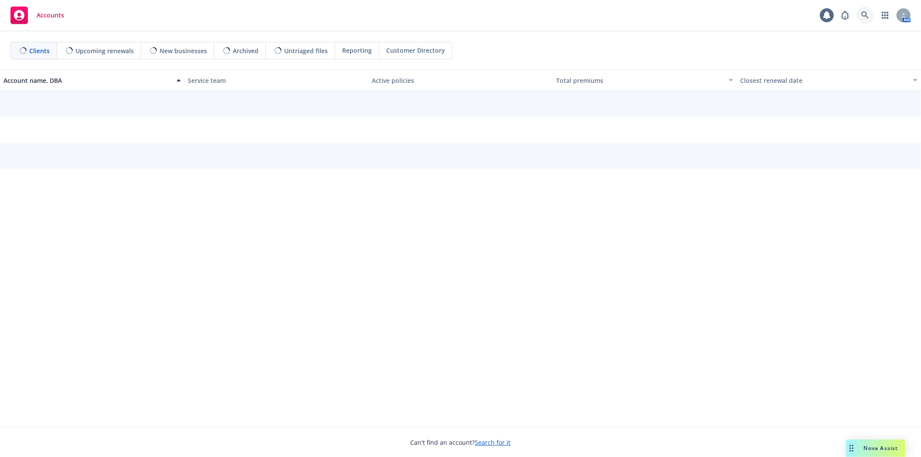
click at [868, 18] on icon at bounding box center [864, 14] width 7 height 7
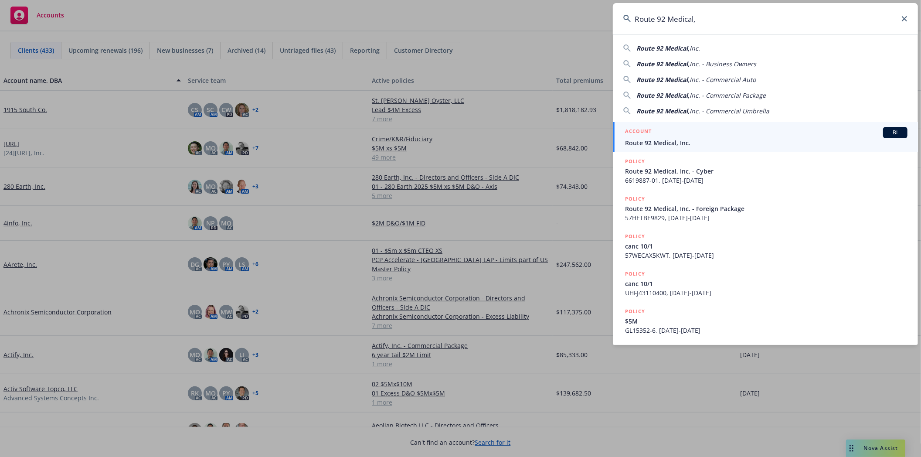
type input "Route 92 Medical,"
click at [682, 131] on div "ACCOUNT BI" at bounding box center [766, 132] width 282 height 11
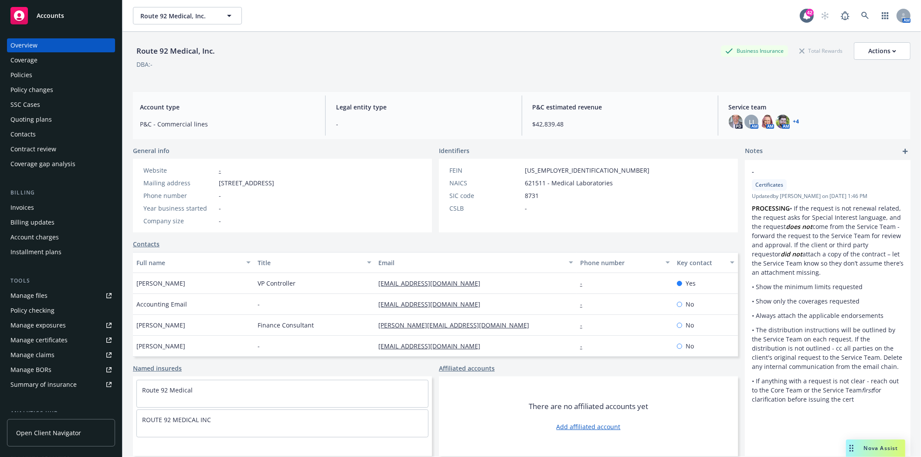
click at [36, 119] on div "Quoting plans" at bounding box center [30, 119] width 41 height 14
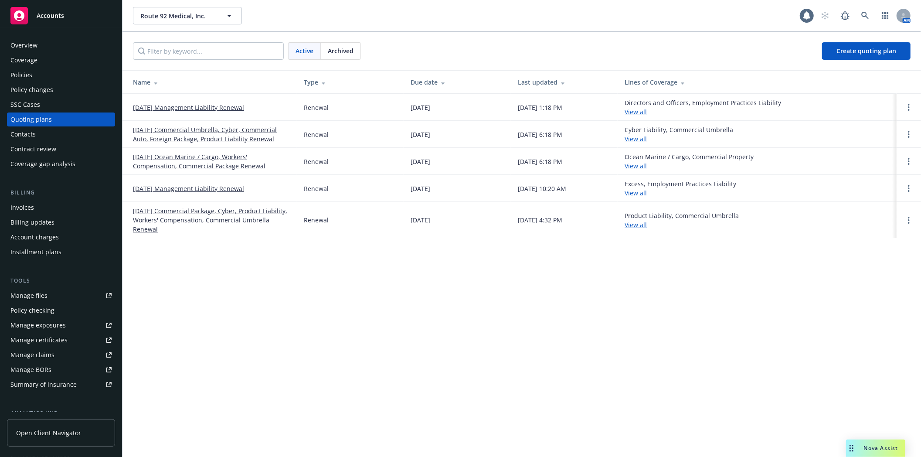
click at [171, 105] on link "[DATE] Management Liability Renewal" at bounding box center [188, 107] width 111 height 9
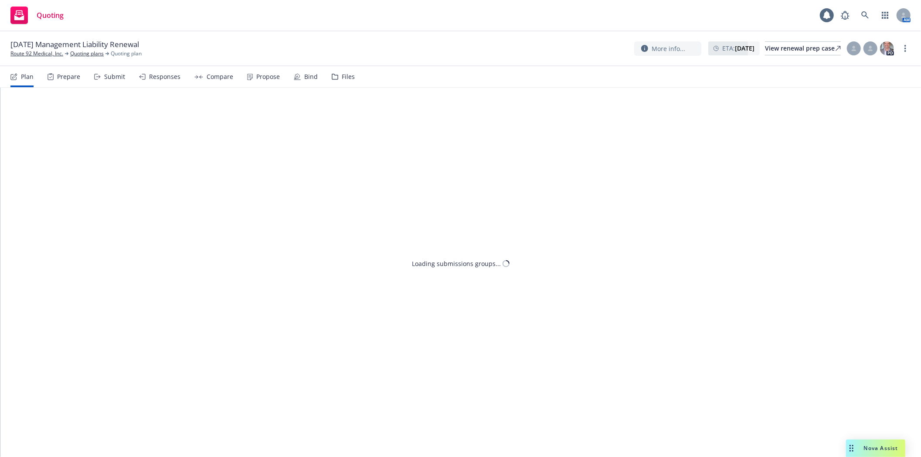
click at [342, 75] on div "Files" at bounding box center [348, 76] width 13 height 7
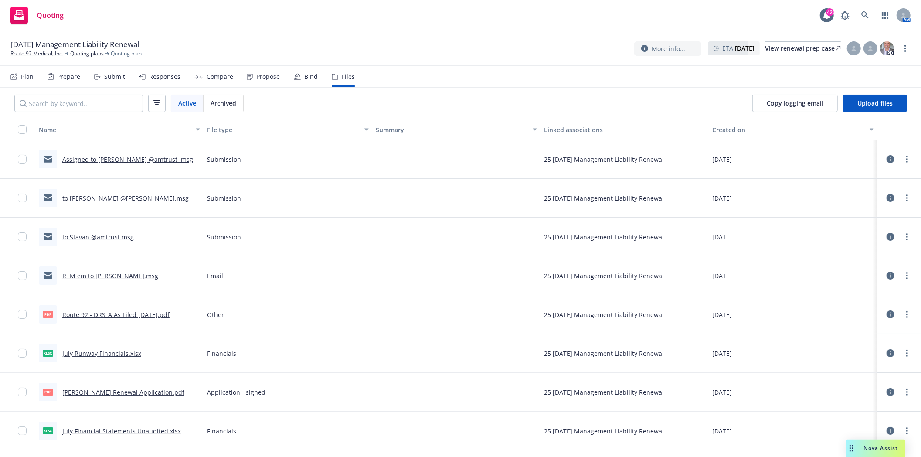
click at [88, 197] on link "to [PERSON_NAME] @[PERSON_NAME].msg" at bounding box center [125, 198] width 126 height 8
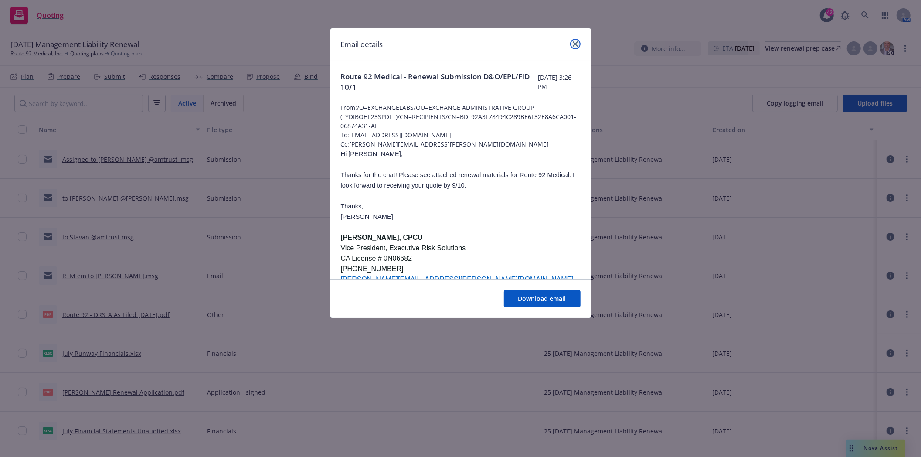
click at [576, 46] on icon "close" at bounding box center [575, 43] width 5 height 5
